Goal: Task Accomplishment & Management: Use online tool/utility

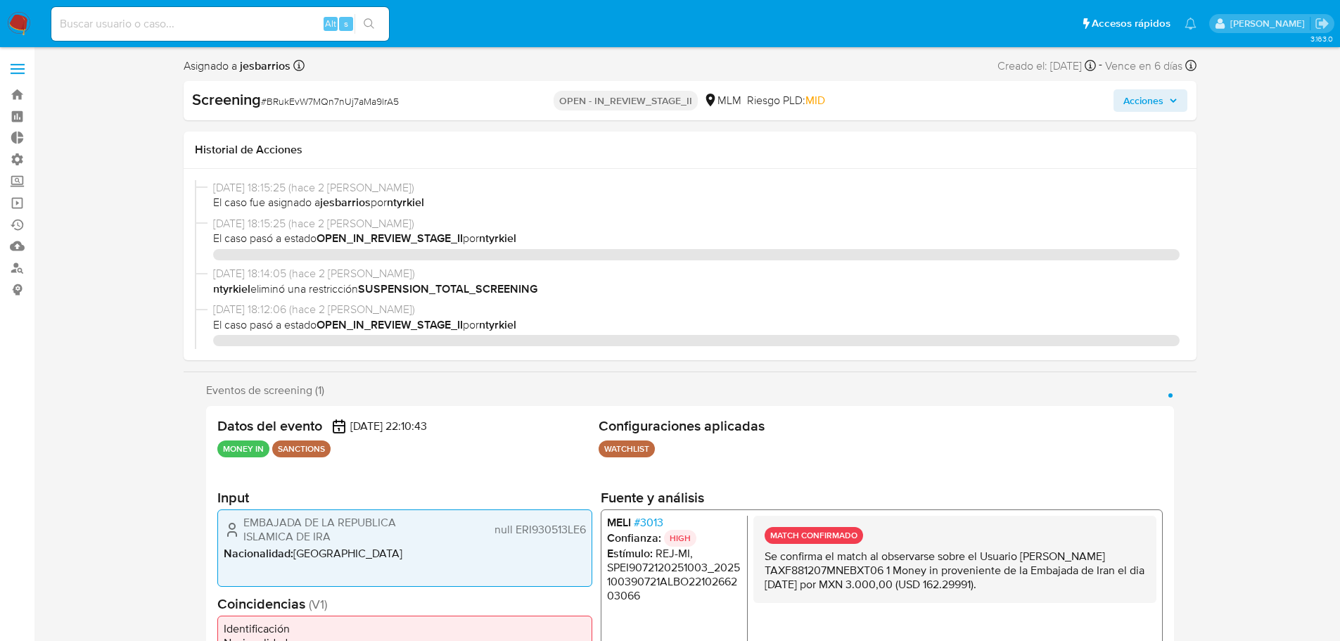
select select "10"
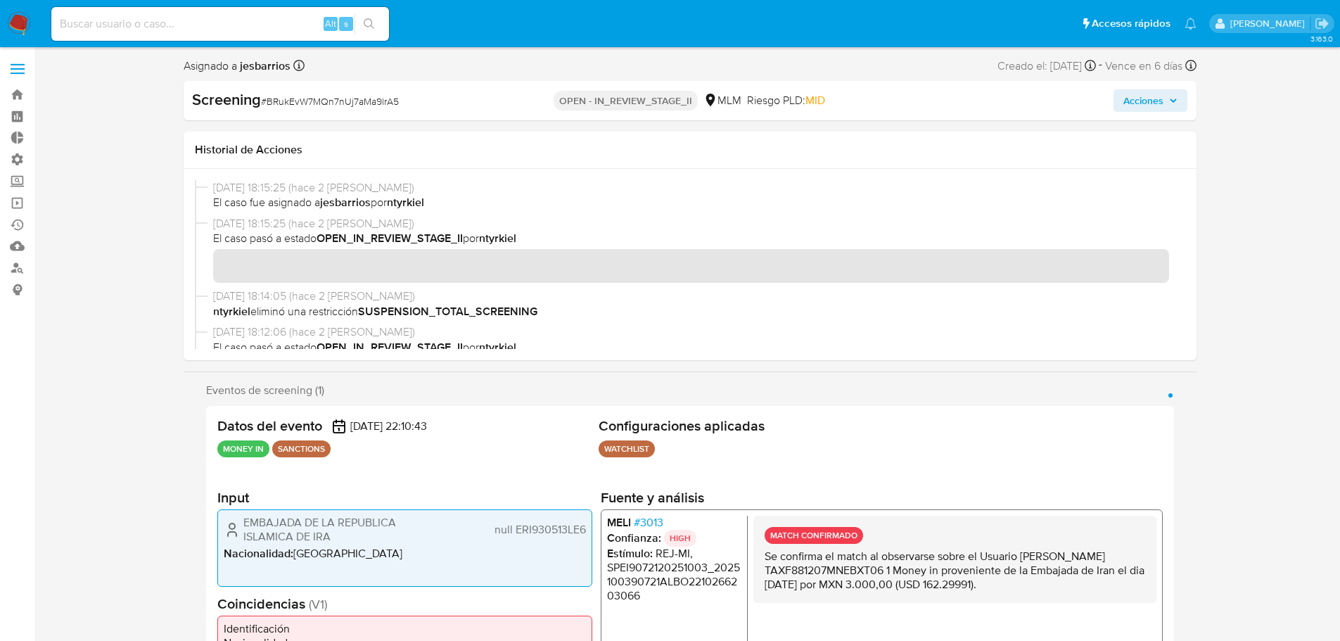
scroll to position [469, 0]
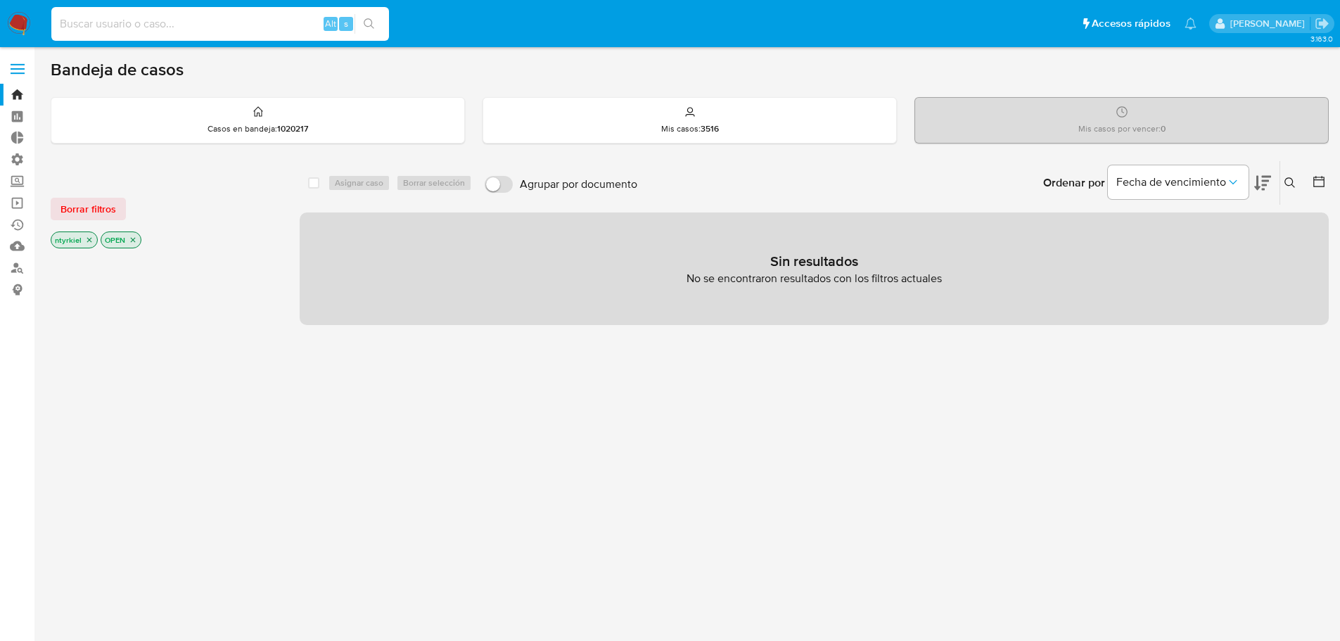
click at [136, 25] on input at bounding box center [220, 24] width 338 height 18
paste input "r7lGYDg00yf8BPO6GEU8tbyc"
type input "r7lGYDg00yf8BPO6GEU8tbyc"
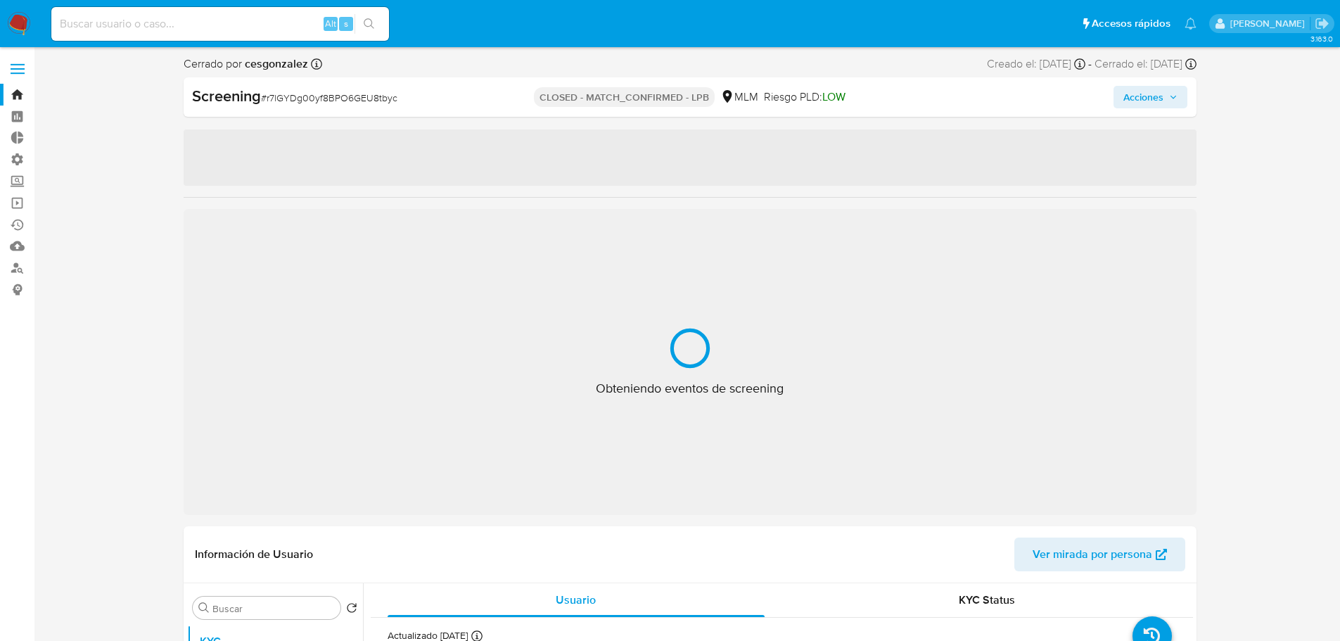
select select "10"
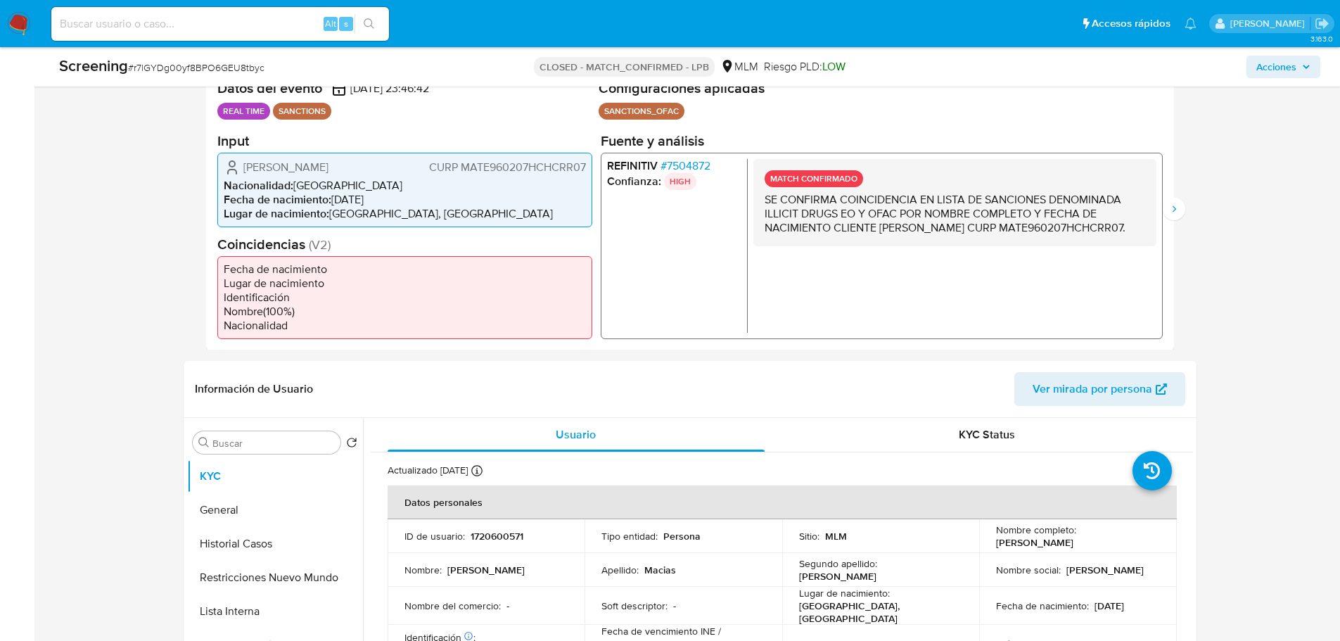
scroll to position [352, 0]
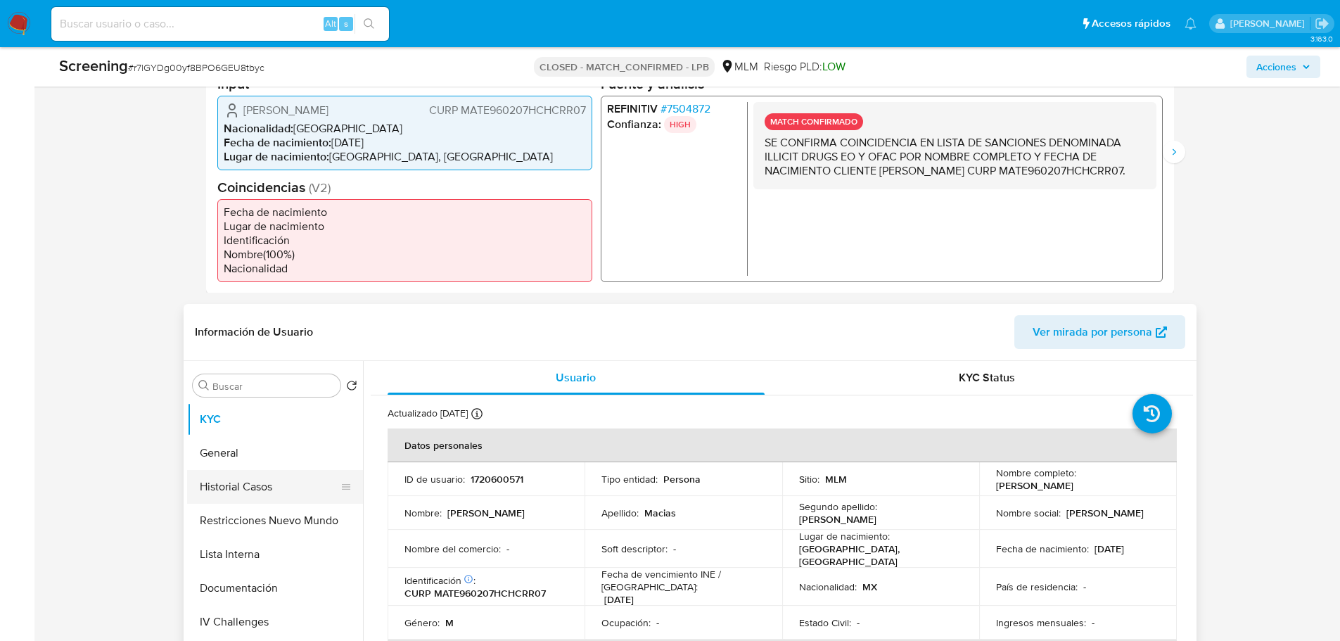
click at [234, 498] on button "Historial Casos" at bounding box center [269, 487] width 165 height 34
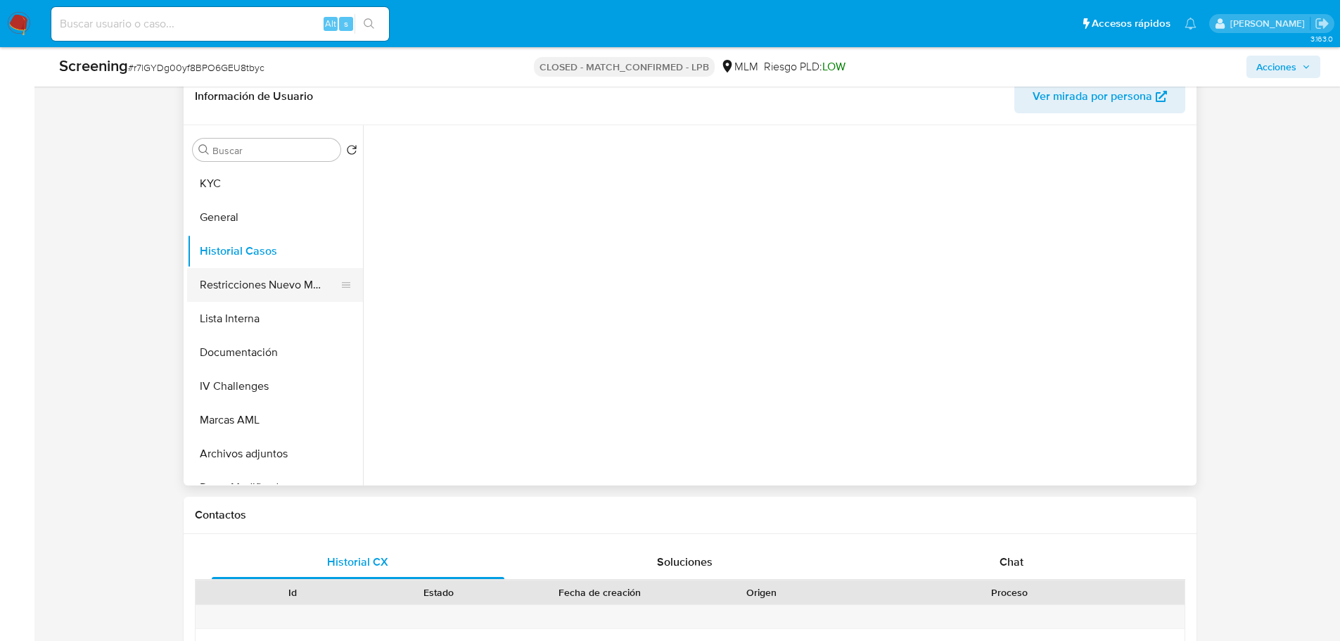
scroll to position [563, 0]
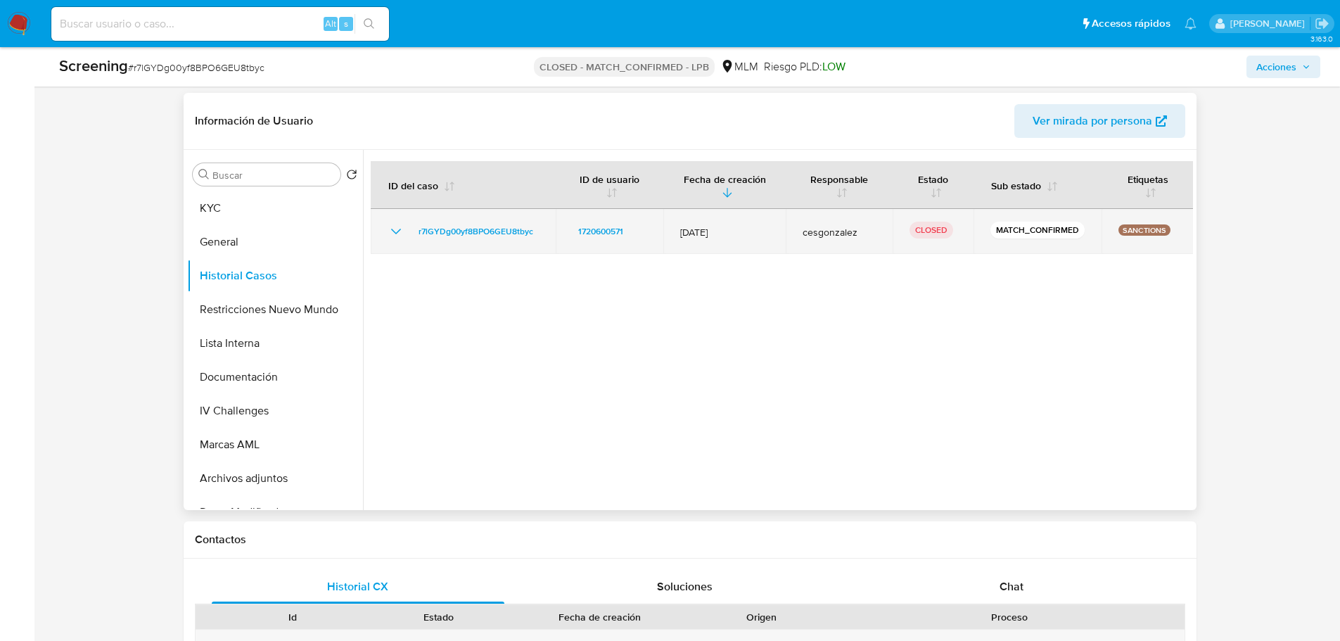
click at [406, 235] on div "r7lGYDg00yf8BPO6GEU8tbyc" at bounding box center [463, 231] width 151 height 17
click at [397, 233] on icon "Mostrar/Ocultar" at bounding box center [395, 232] width 10 height 6
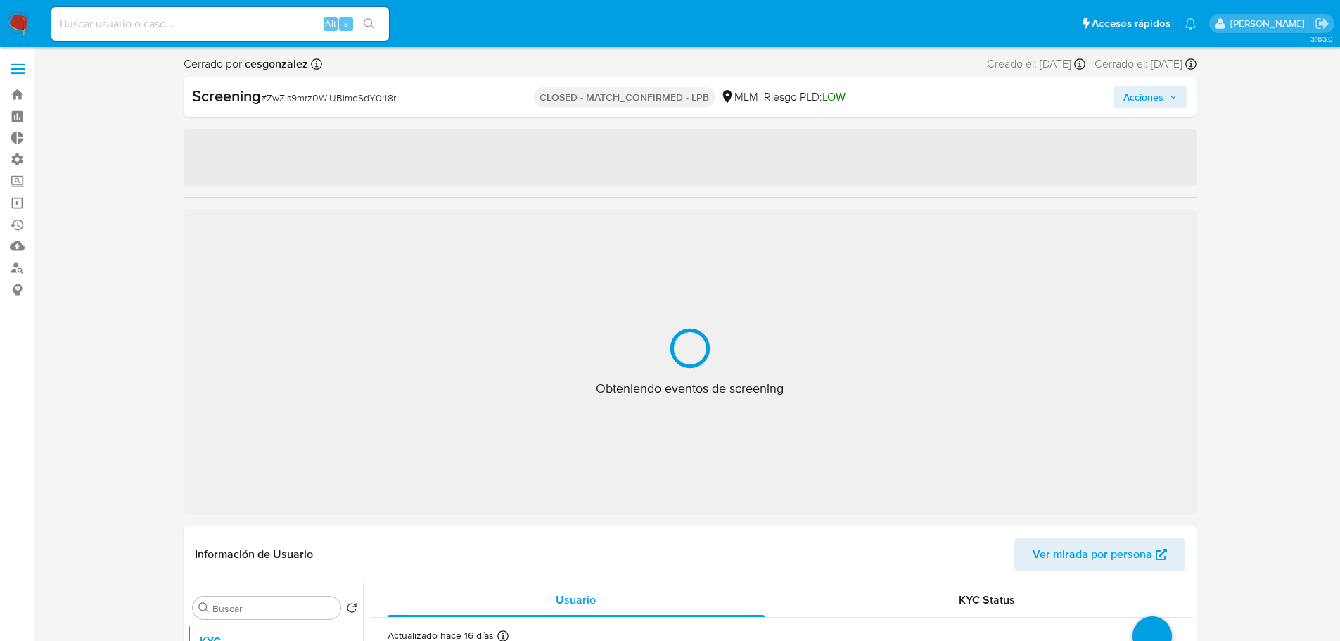
select select "10"
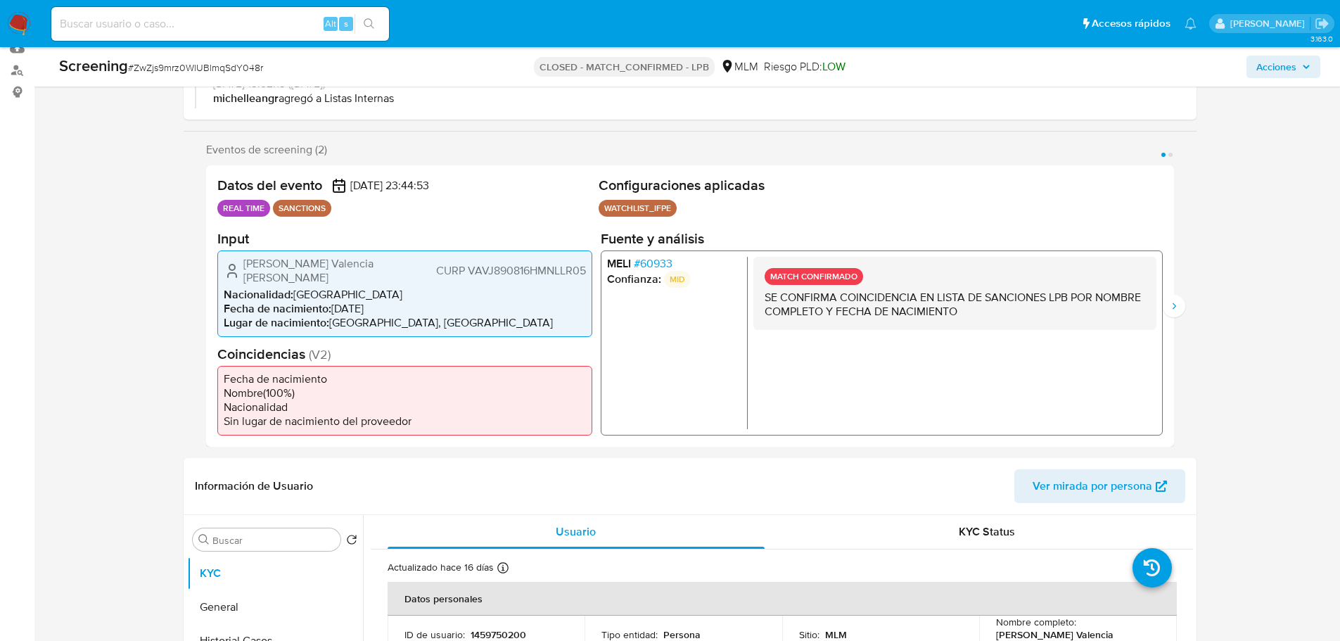
scroll to position [422, 0]
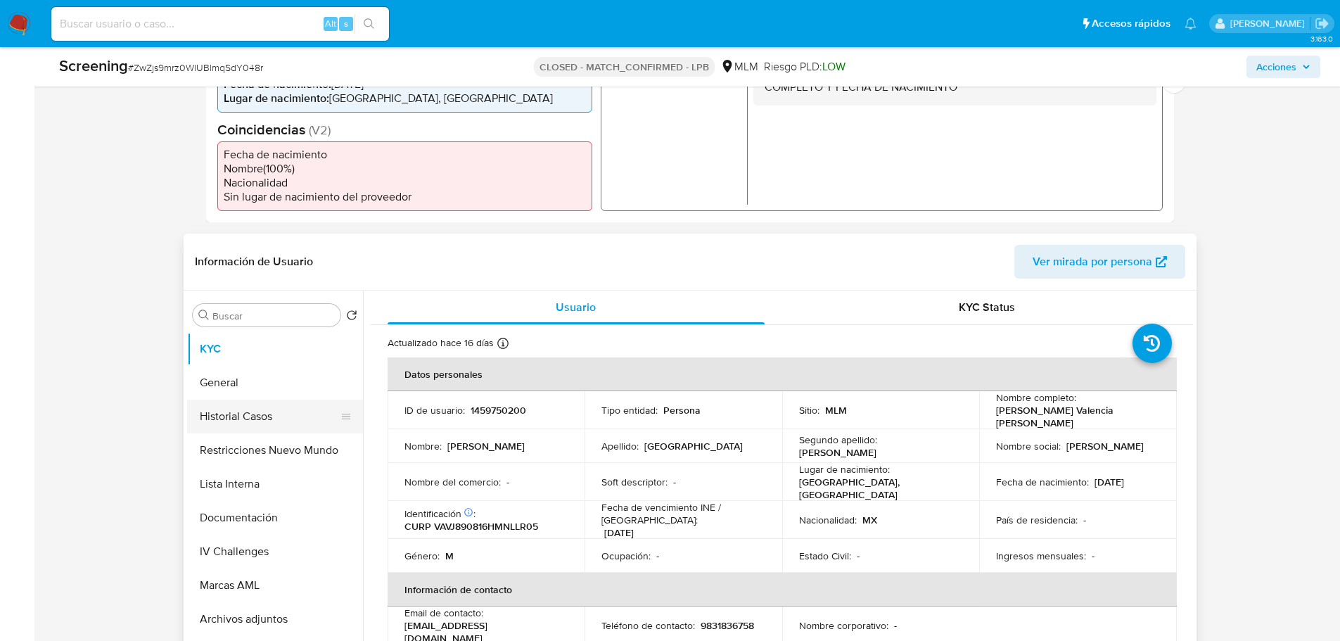
click at [276, 415] on button "Historial Casos" at bounding box center [269, 417] width 165 height 34
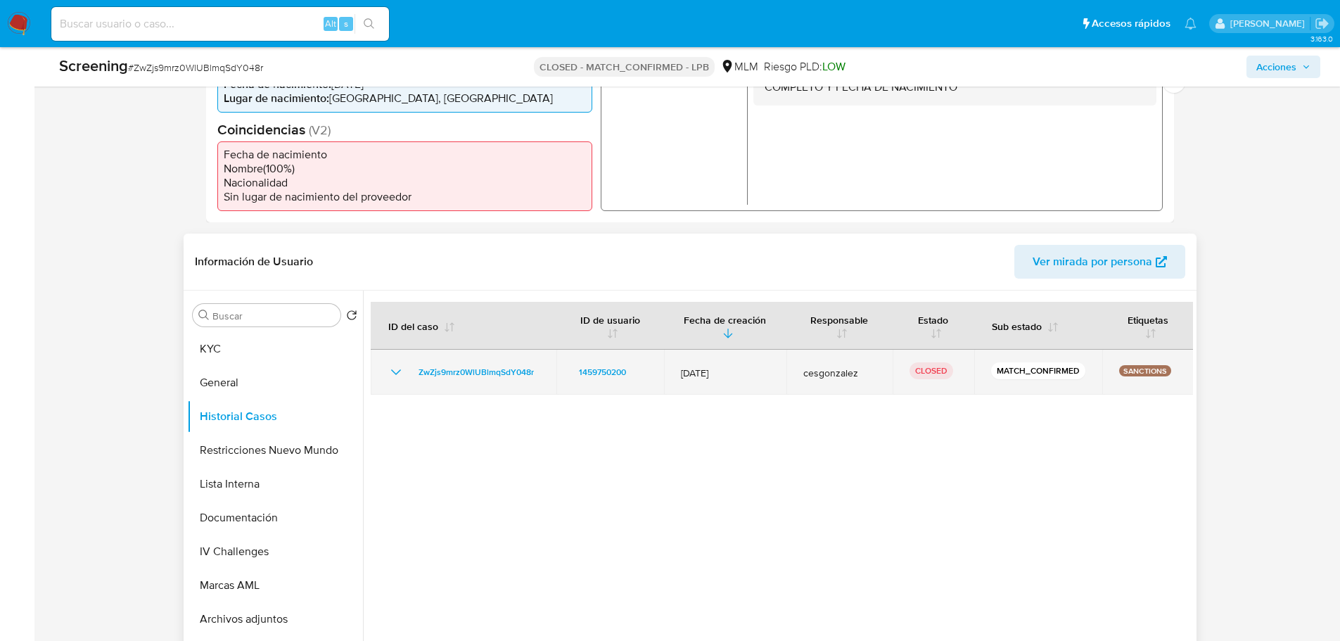
click at [397, 373] on icon "Mostrar/Ocultar" at bounding box center [395, 372] width 10 height 6
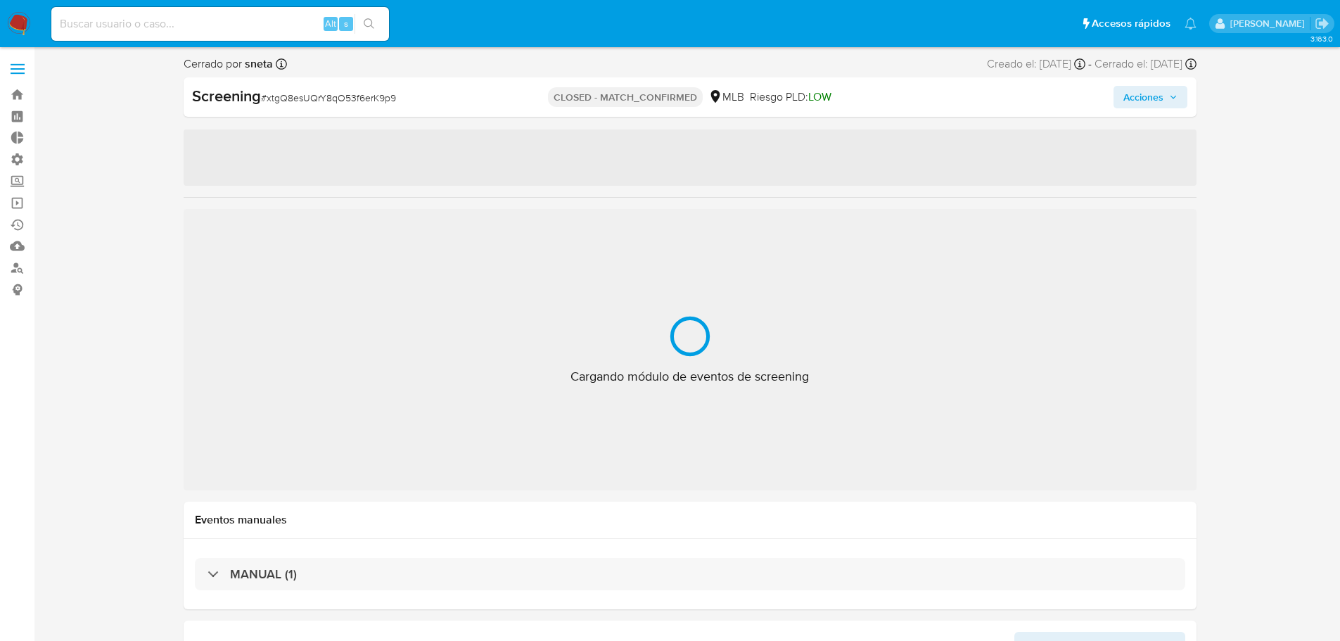
select select "10"
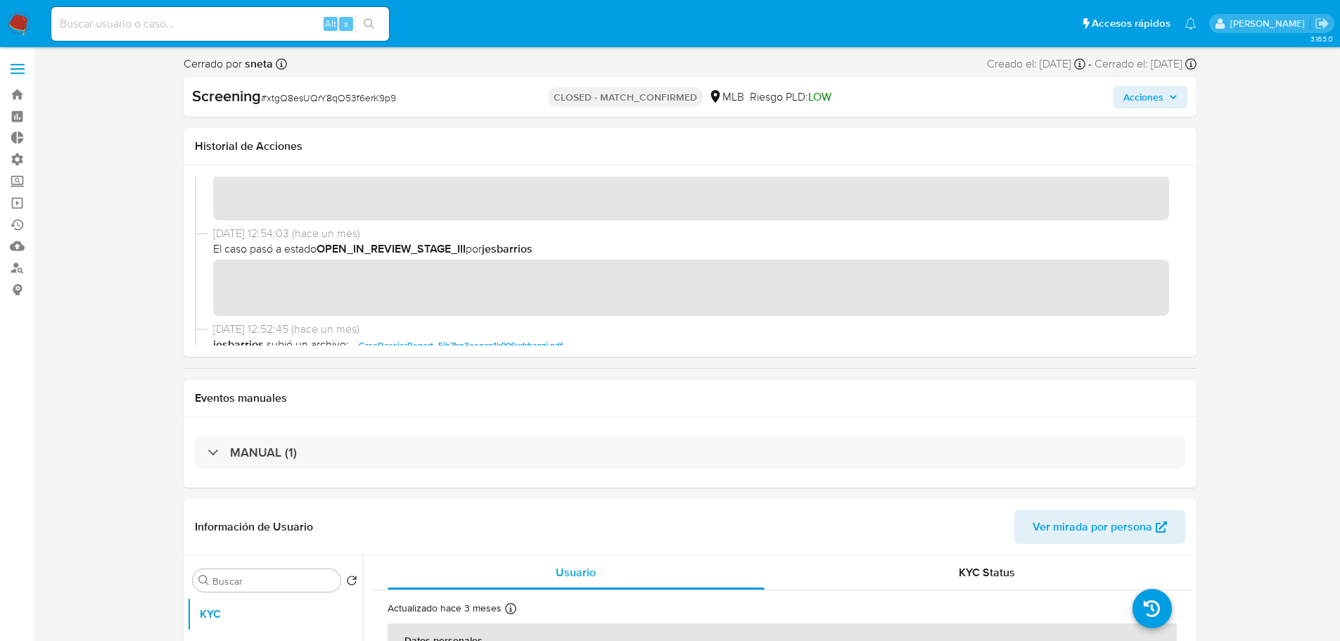
scroll to position [141, 0]
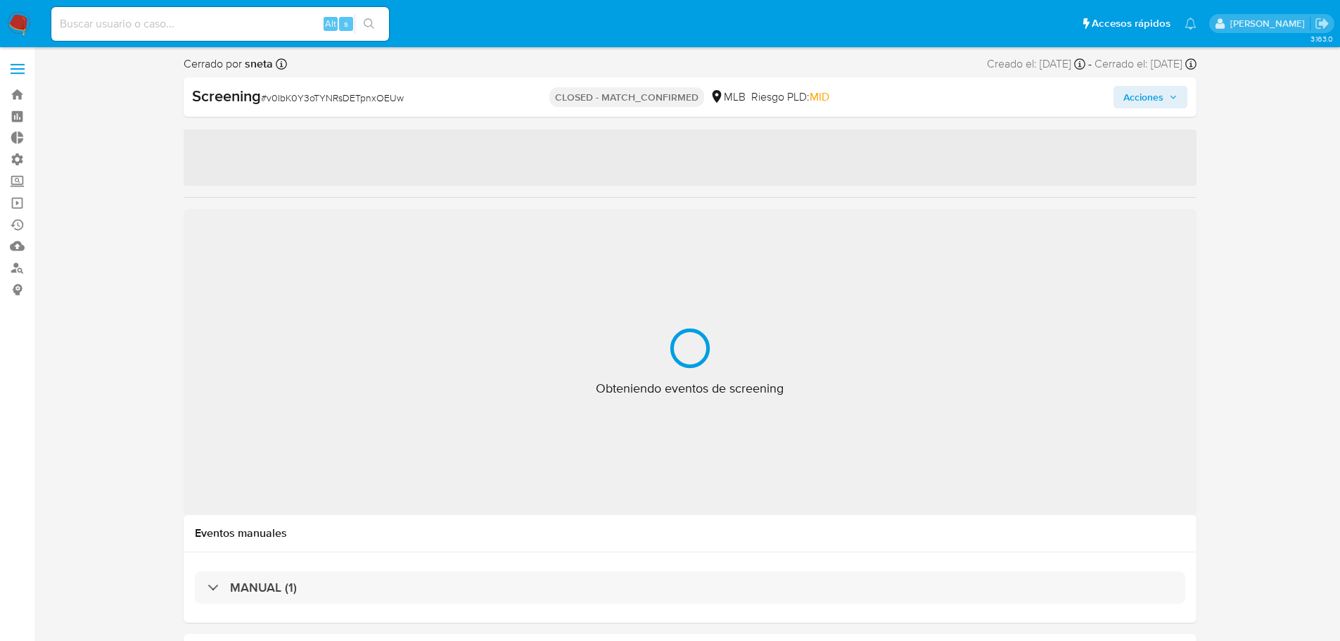
select select "10"
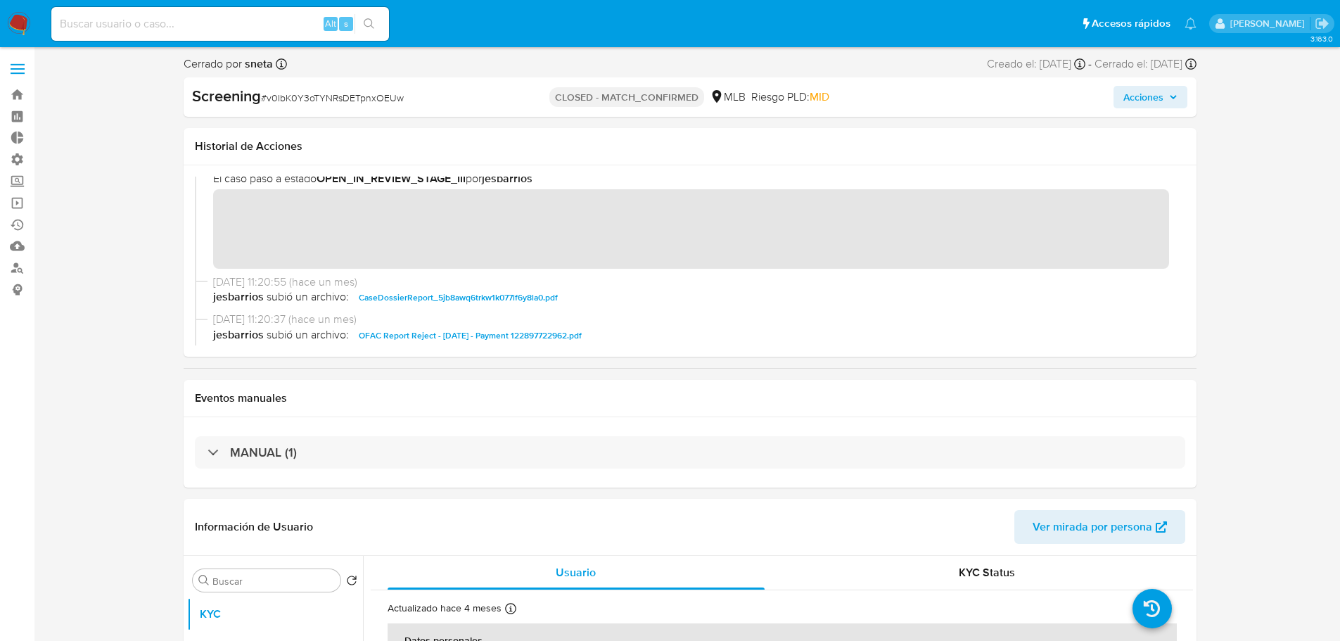
scroll to position [211, 0]
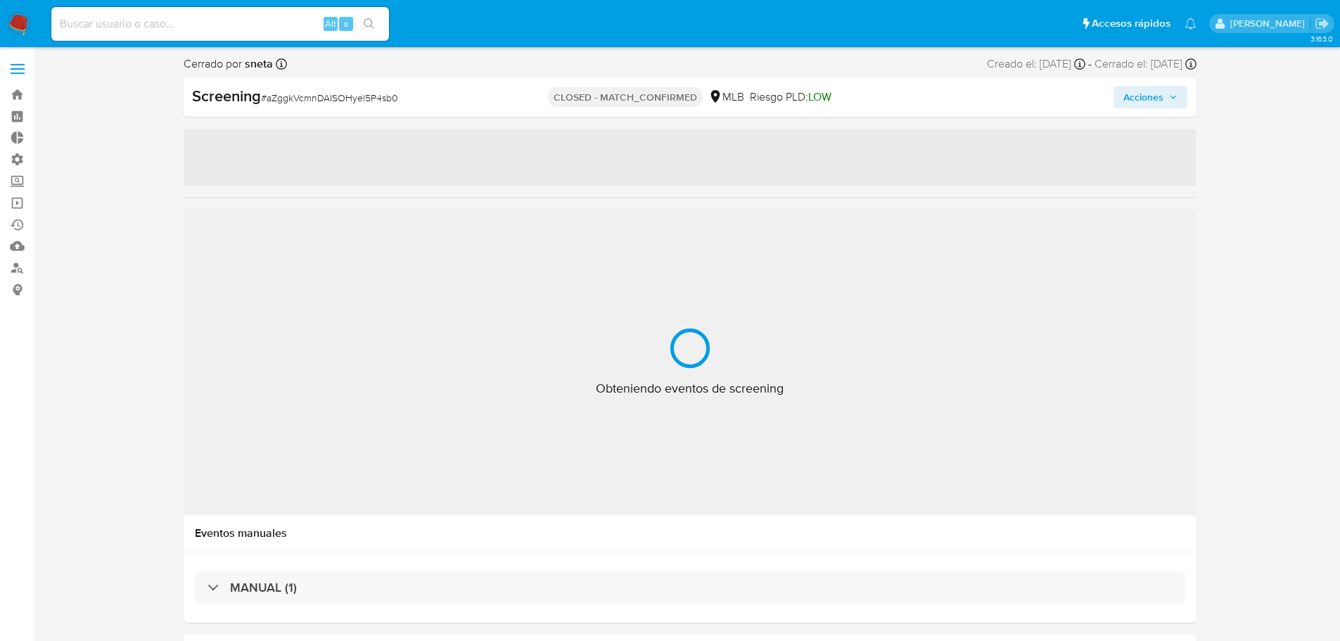
select select "10"
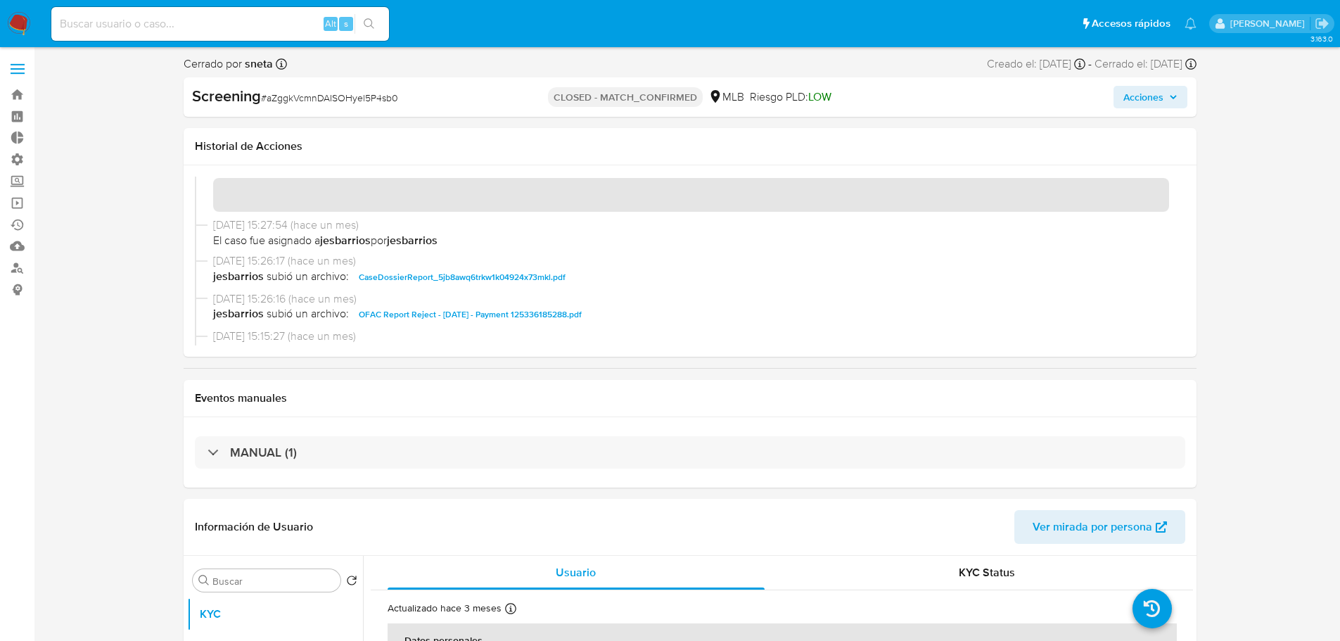
scroll to position [281, 0]
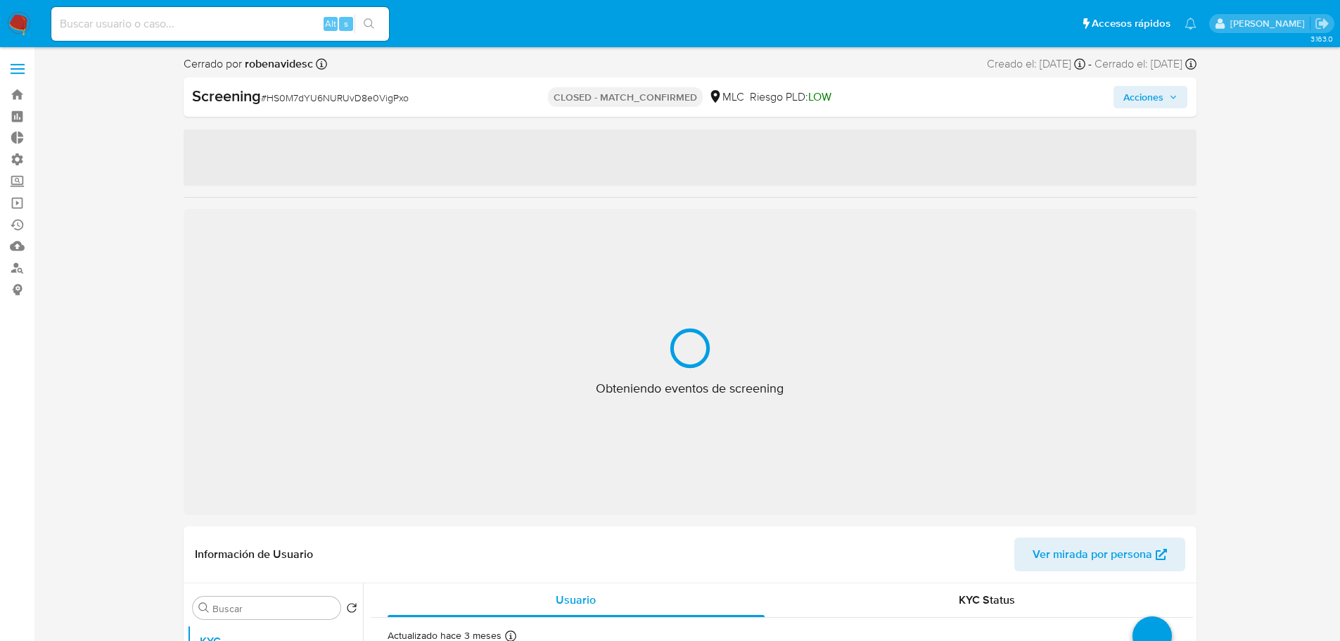
select select "10"
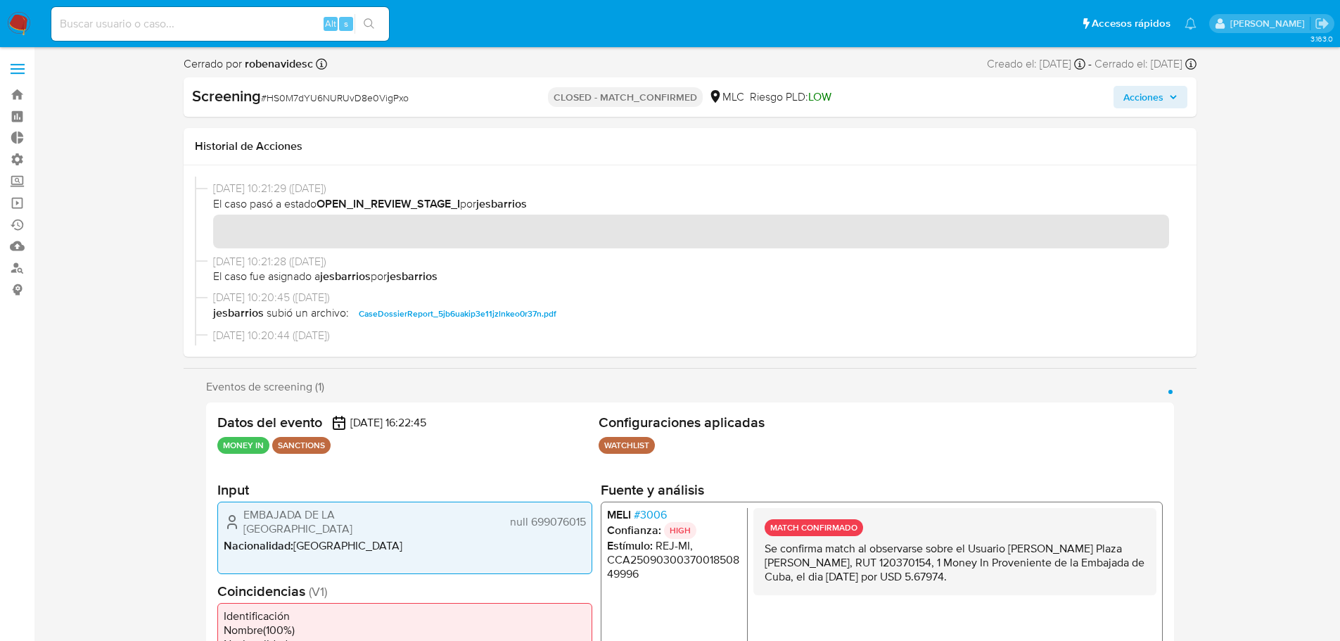
scroll to position [281, 0]
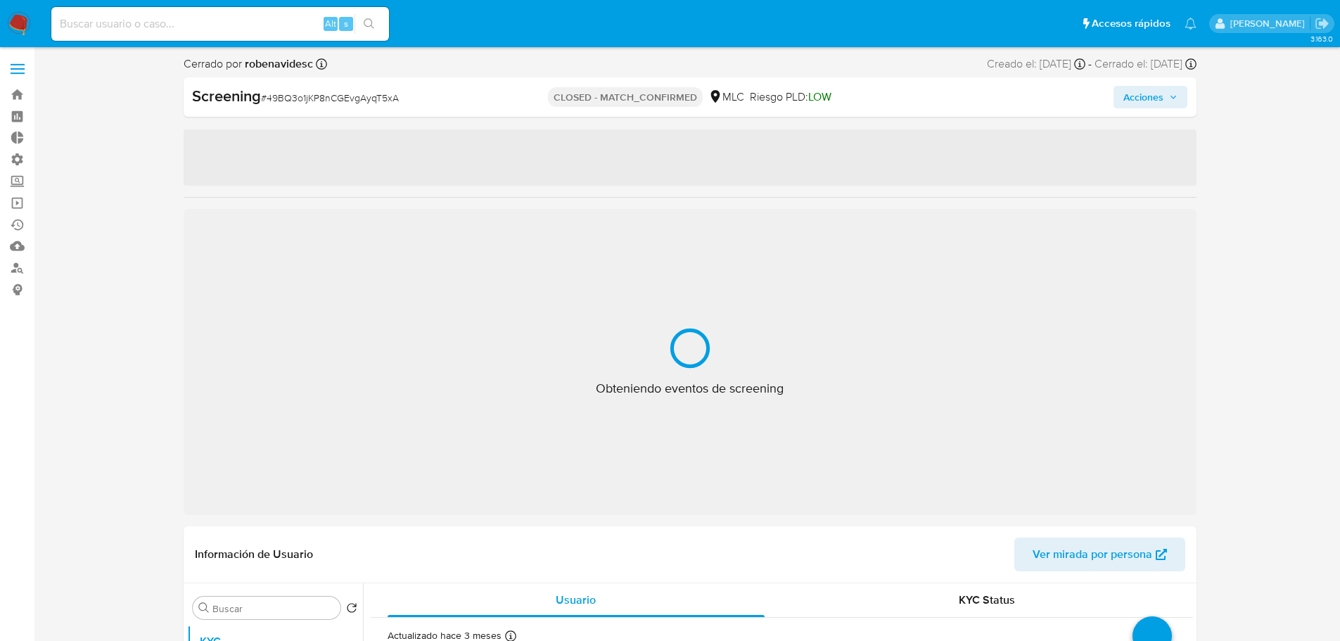
select select "10"
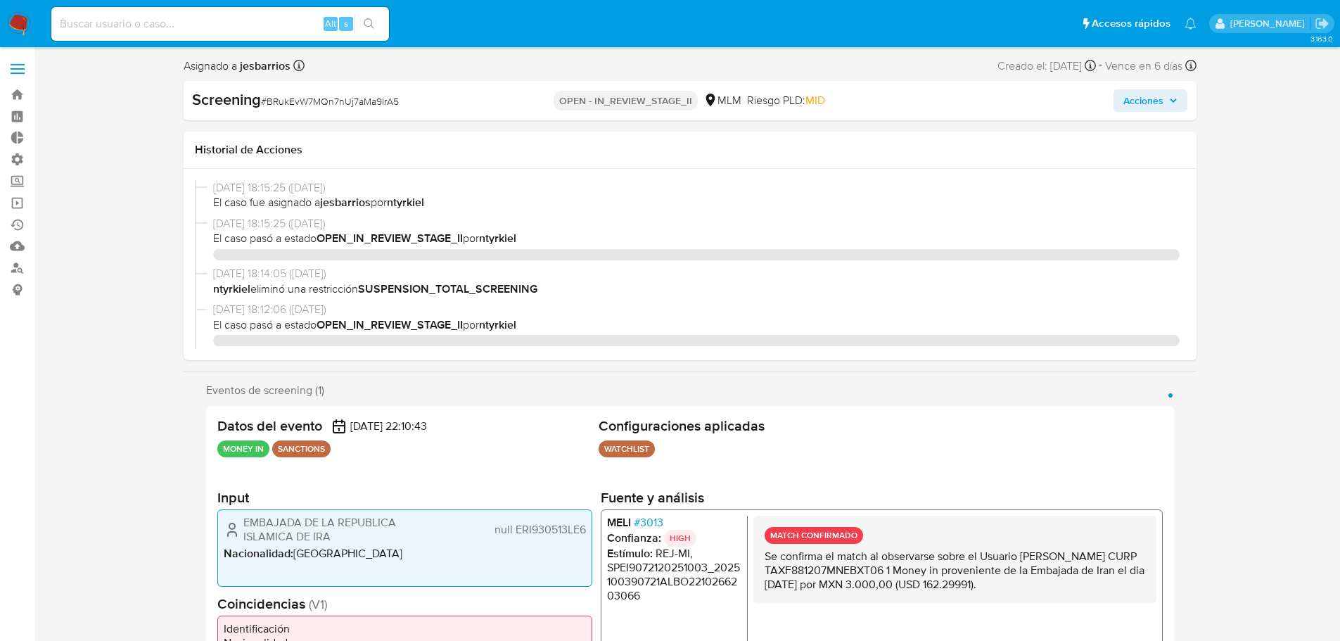
select select "10"
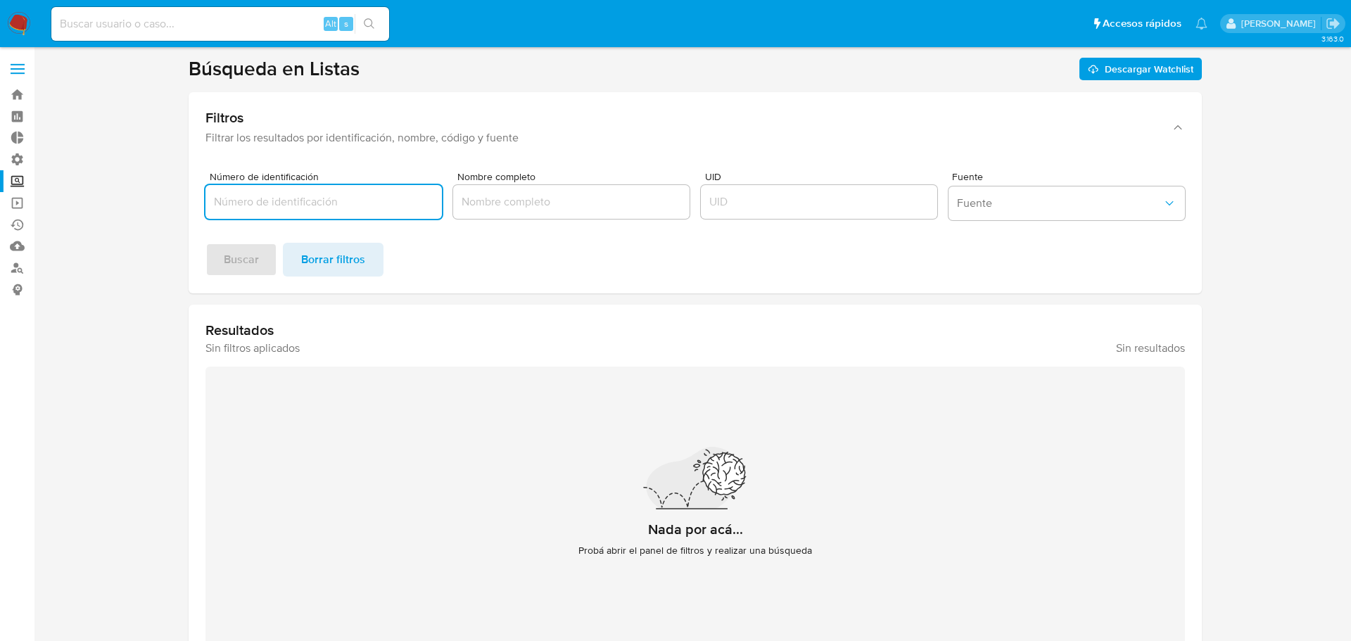
type input "embajada de iran"
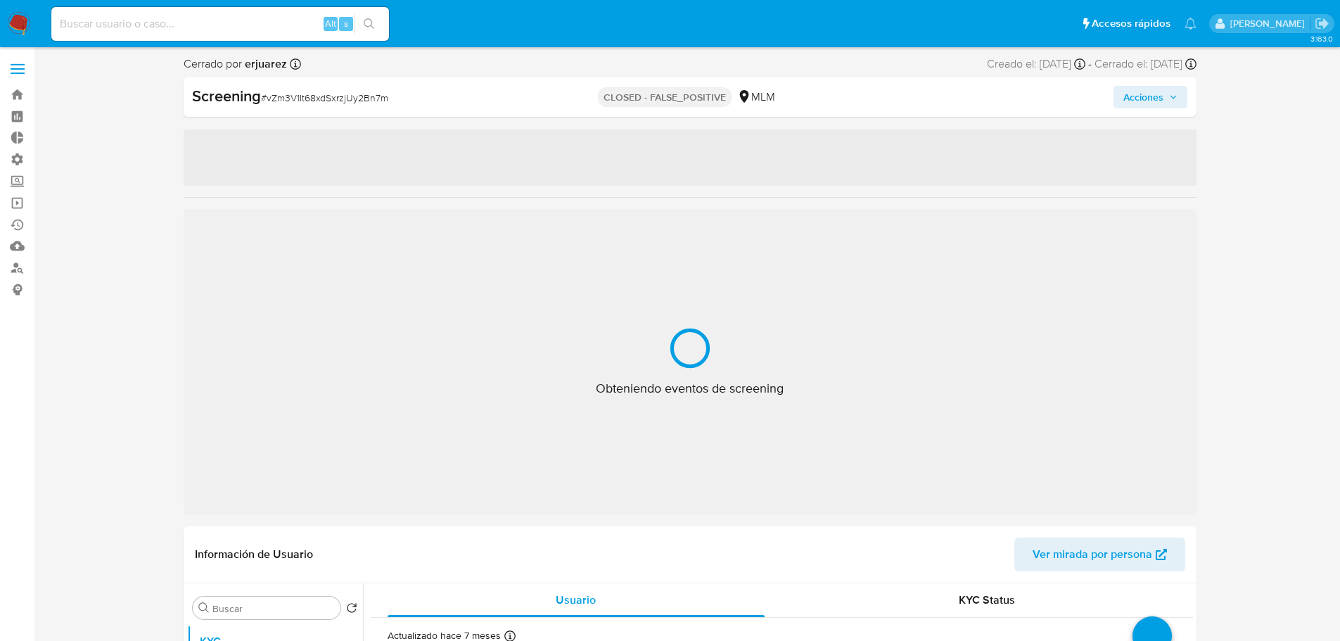
select select "10"
